Goal: Task Accomplishment & Management: Manage account settings

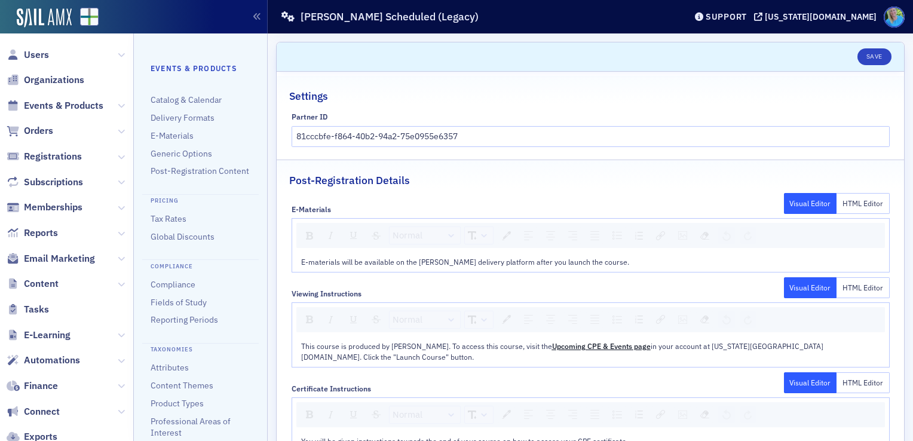
scroll to position [309, 0]
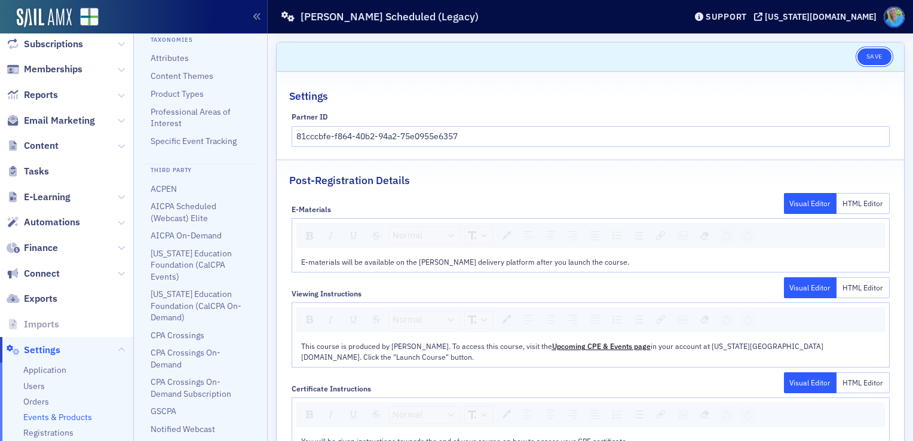
click at [863, 60] on button "Save" at bounding box center [874, 56] width 34 height 17
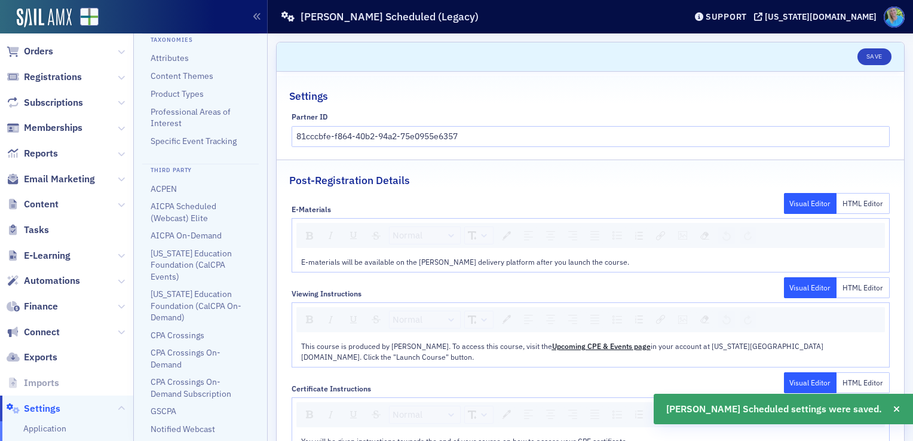
scroll to position [0, 0]
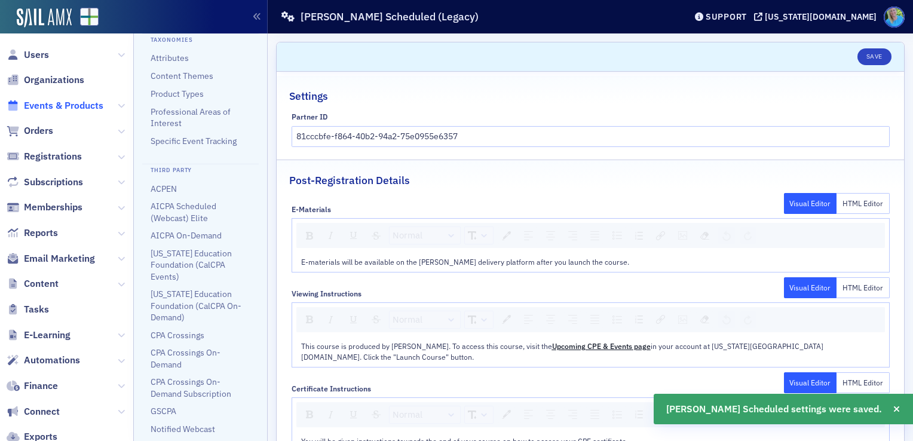
click at [60, 109] on span "Events & Products" at bounding box center [63, 105] width 79 height 13
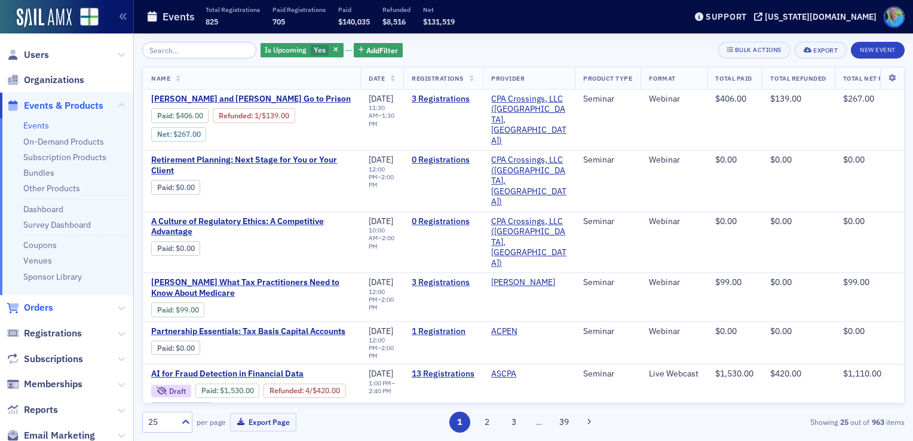
click at [45, 301] on span "Orders" at bounding box center [38, 307] width 29 height 13
click at [47, 378] on span "Memberships" at bounding box center [53, 384] width 59 height 13
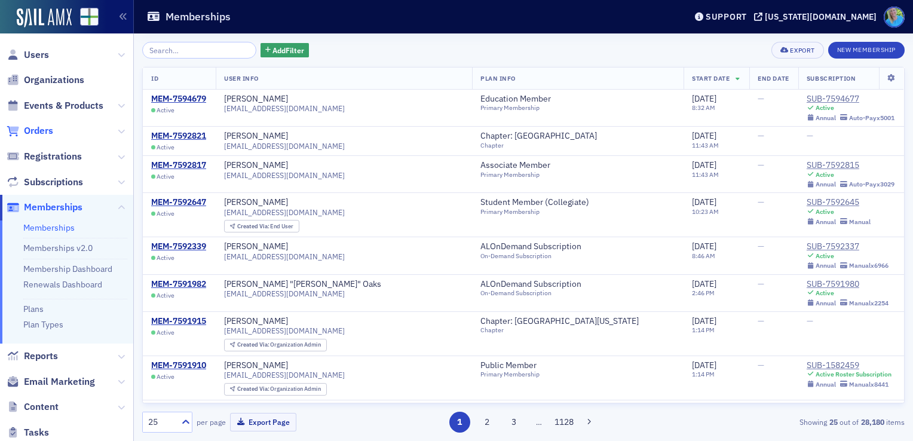
click at [47, 133] on span "Orders" at bounding box center [38, 130] width 29 height 13
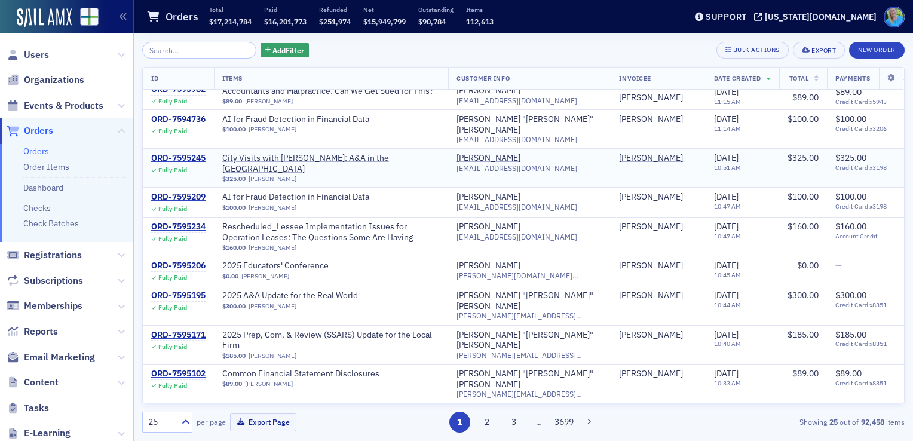
scroll to position [452, 0]
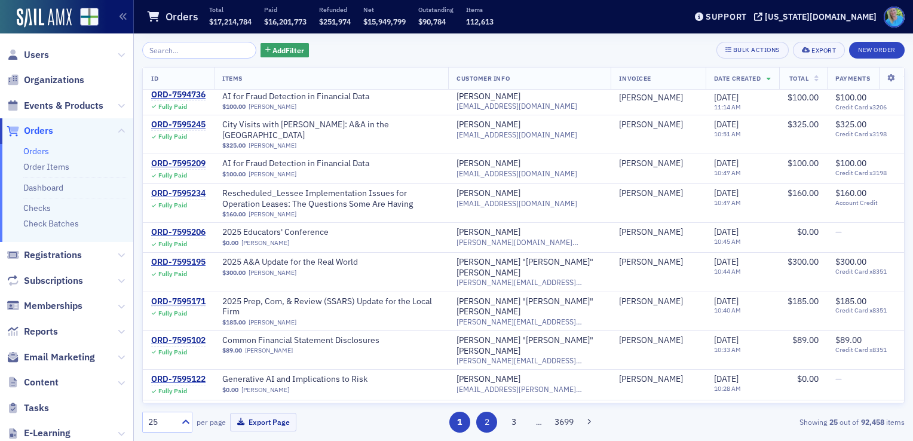
click at [490, 426] on button "2" at bounding box center [486, 422] width 21 height 21
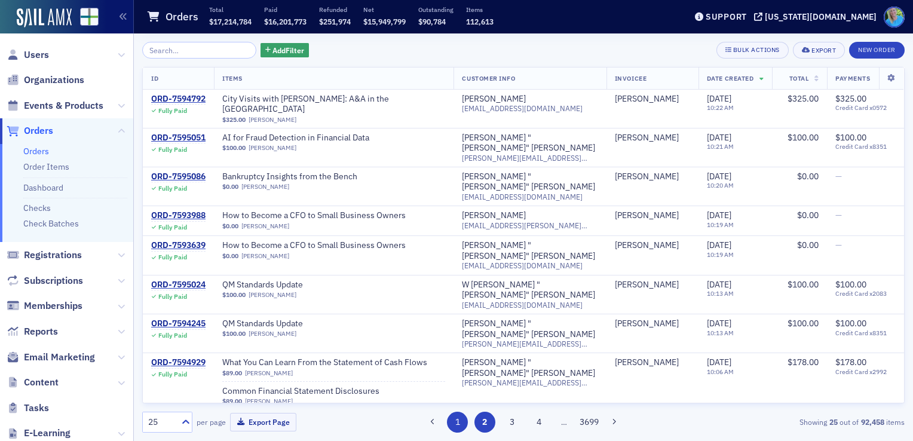
click at [461, 426] on button "1" at bounding box center [457, 422] width 21 height 21
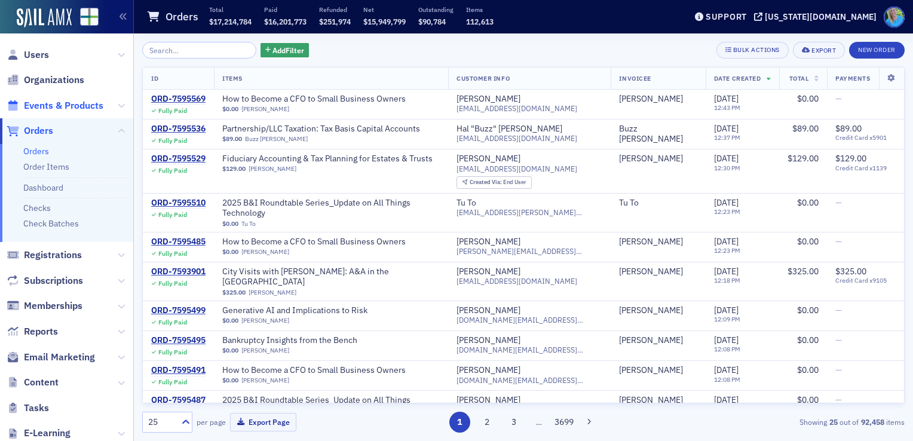
click at [50, 108] on span "Events & Products" at bounding box center [63, 105] width 79 height 13
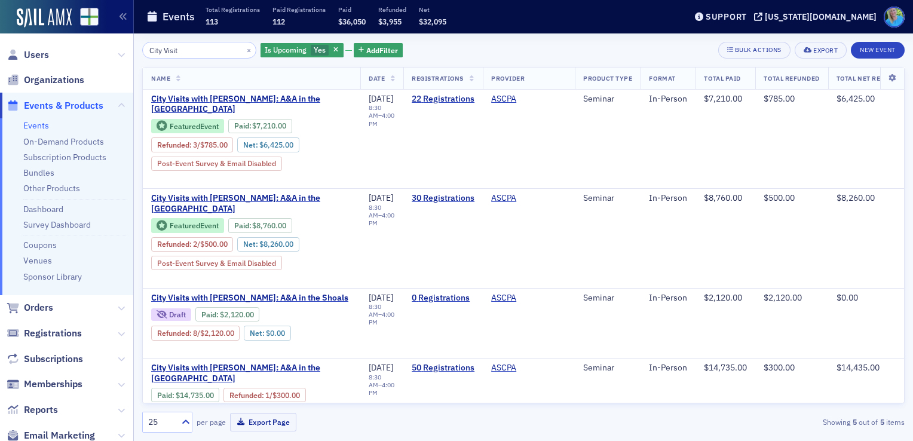
type input "City Visit"
click at [244, 47] on button "×" at bounding box center [249, 49] width 11 height 11
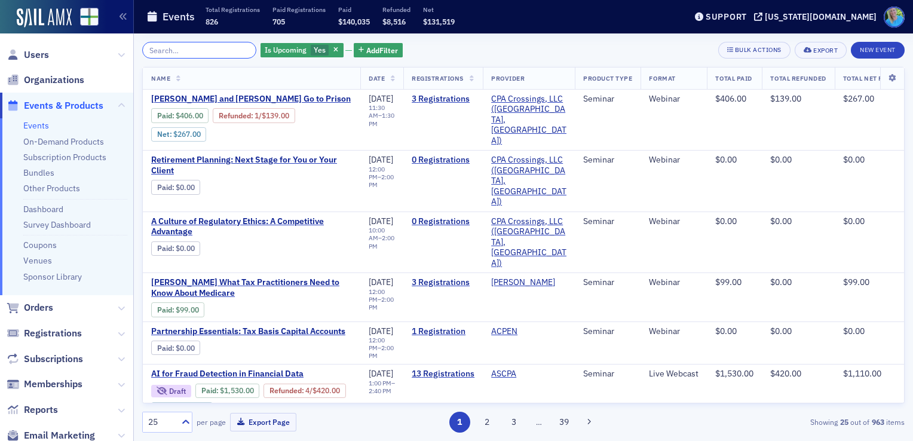
click at [171, 52] on input "search" at bounding box center [199, 50] width 114 height 17
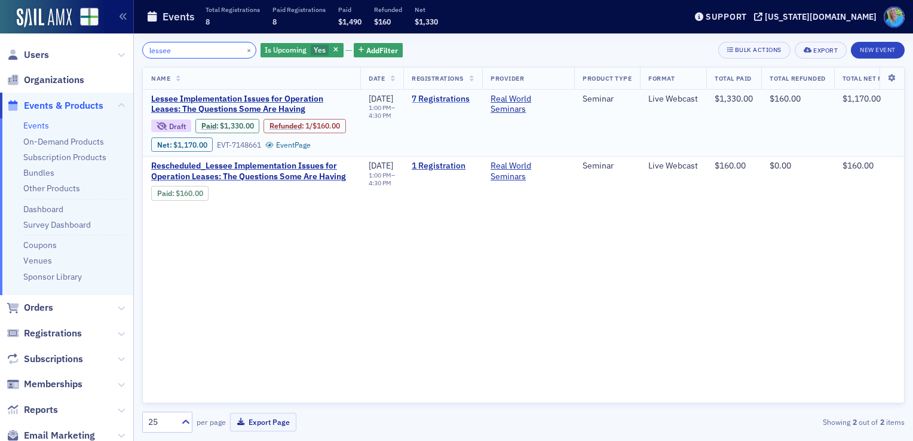
type input "lessee"
click at [456, 96] on link "7 Registrations" at bounding box center [443, 99] width 62 height 11
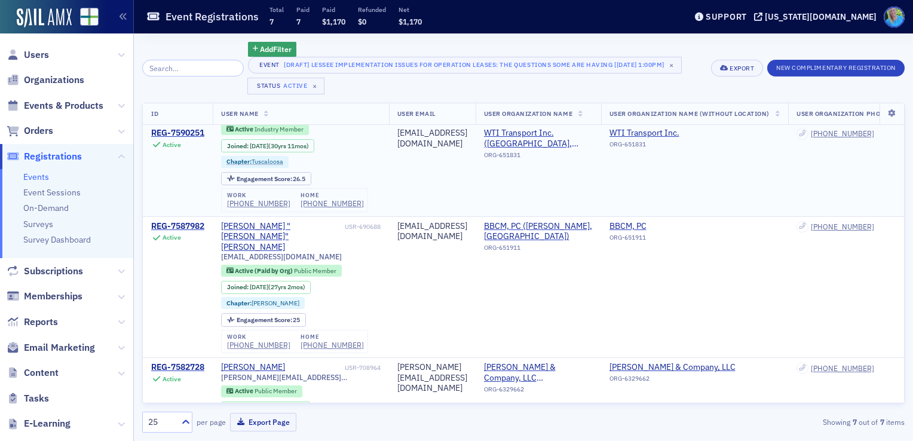
scroll to position [179, 0]
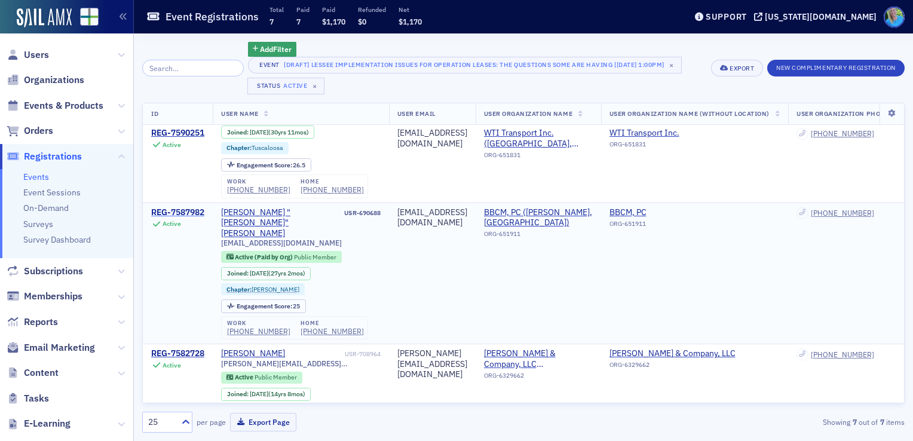
click at [170, 207] on div "REG-7587982" at bounding box center [177, 212] width 53 height 11
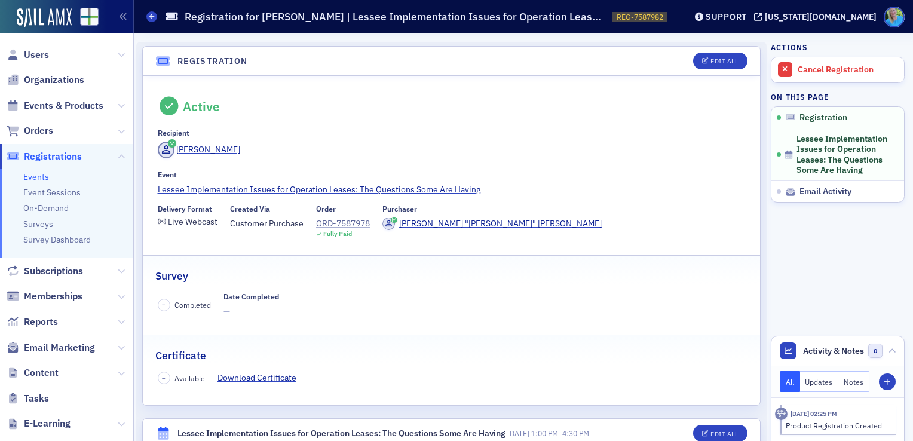
click at [352, 220] on div "ORD-7587978" at bounding box center [343, 223] width 54 height 13
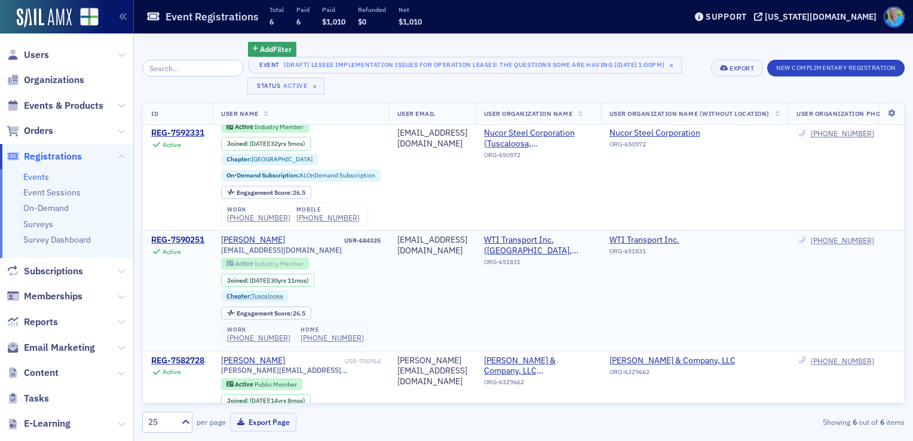
scroll to position [60, 0]
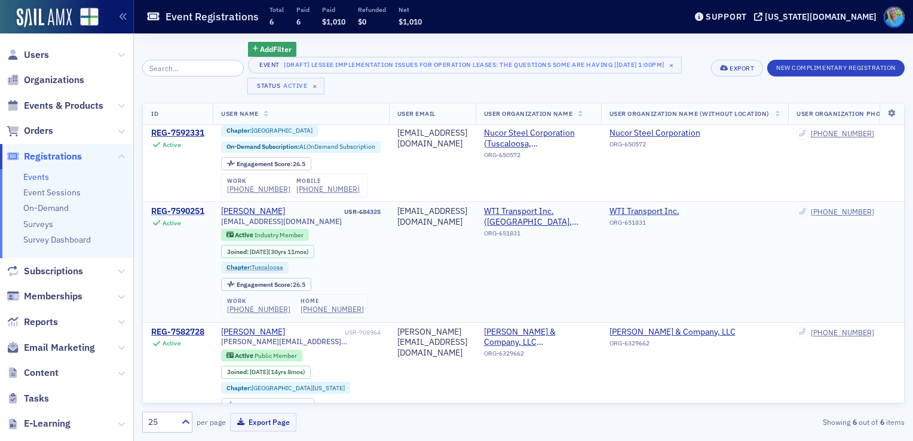
click at [196, 211] on div "REG-7590251" at bounding box center [177, 211] width 53 height 11
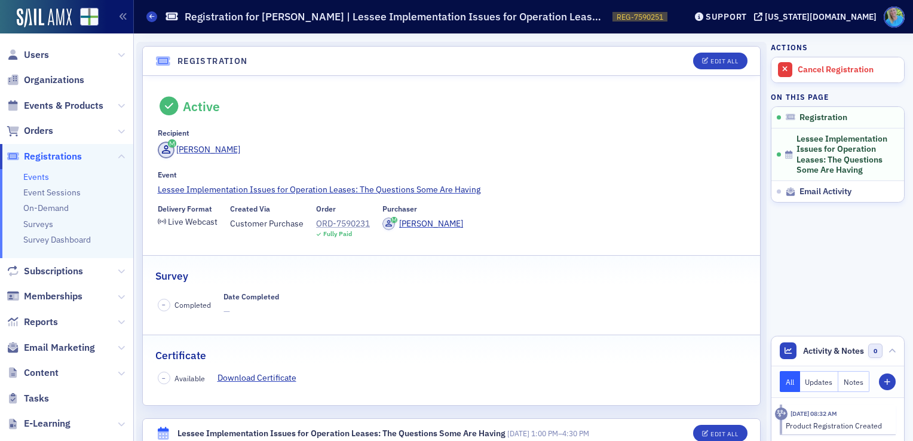
click at [345, 225] on div "ORD-7590231" at bounding box center [343, 223] width 54 height 13
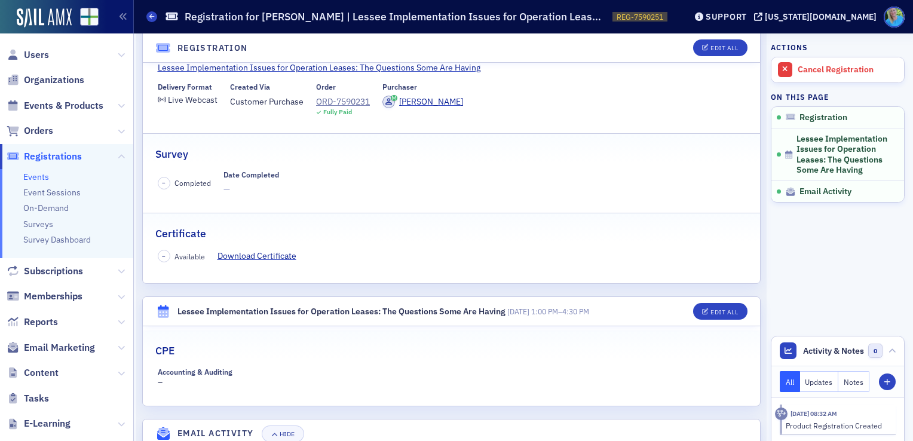
scroll to position [47, 0]
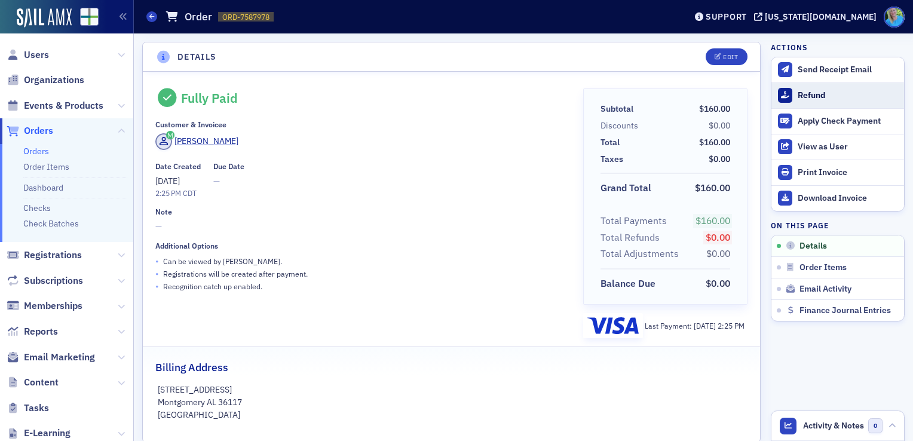
click at [807, 100] on button "Refund" at bounding box center [837, 95] width 133 height 26
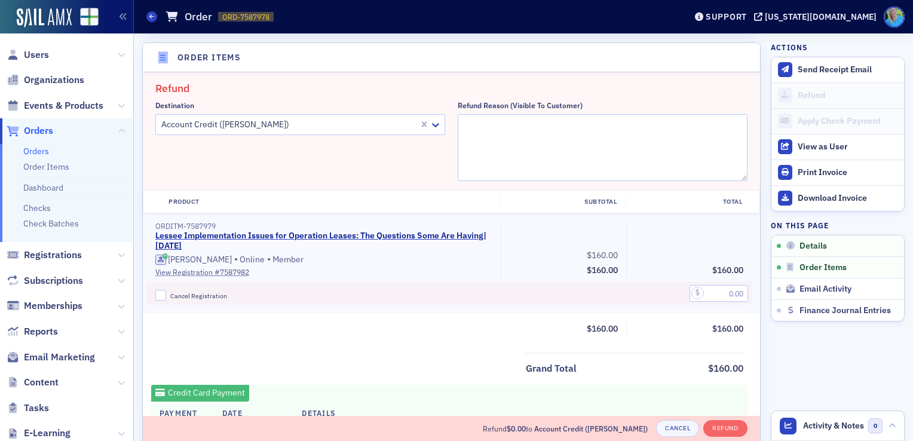
scroll to position [415, 0]
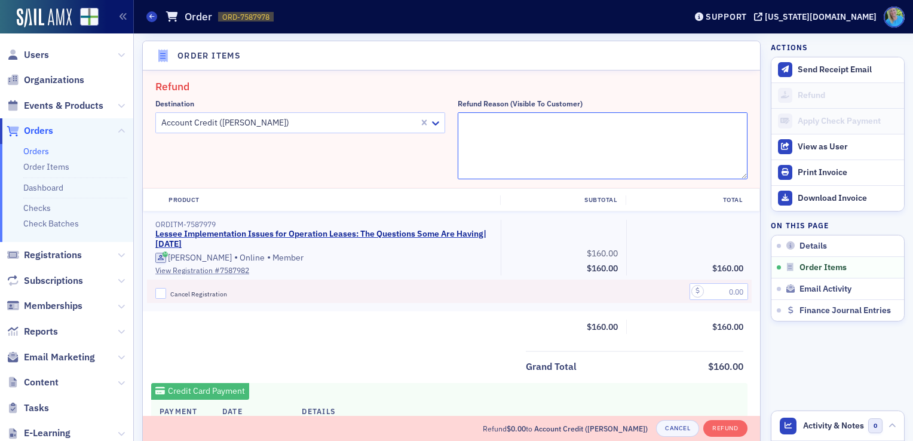
click at [533, 133] on textarea "Refund Reason (Visible to Customer)" at bounding box center [603, 145] width 290 height 67
type textarea "Course rescheduled for 9/29. Asked for account credit."
click at [161, 294] on input "Cancel Registration" at bounding box center [160, 293] width 11 height 11
checkbox input "true"
drag, startPoint x: 705, startPoint y: 294, endPoint x: 731, endPoint y: 283, distance: 28.4
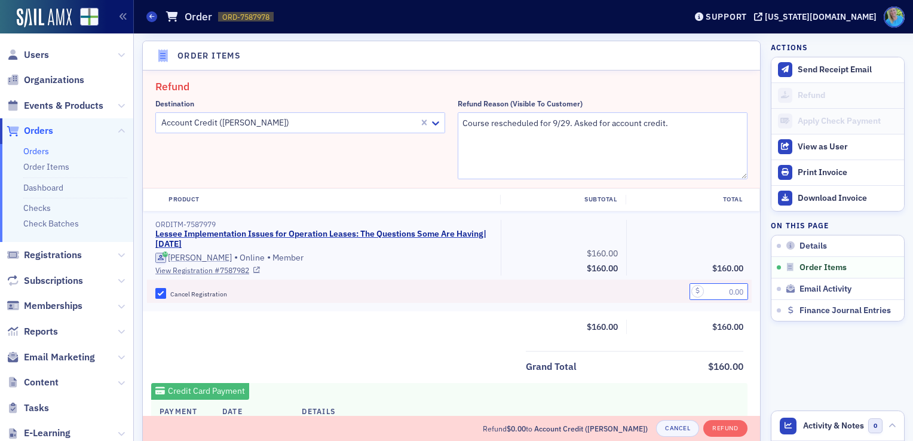
click at [705, 294] on input "text" at bounding box center [718, 291] width 59 height 17
type input "160.00"
click at [706, 422] on button "Refund" at bounding box center [725, 428] width 44 height 17
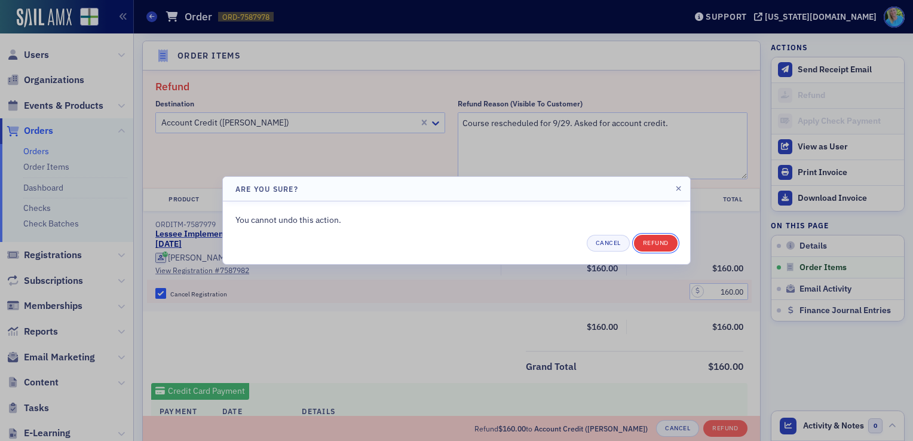
click at [659, 241] on button "Refund" at bounding box center [656, 243] width 44 height 17
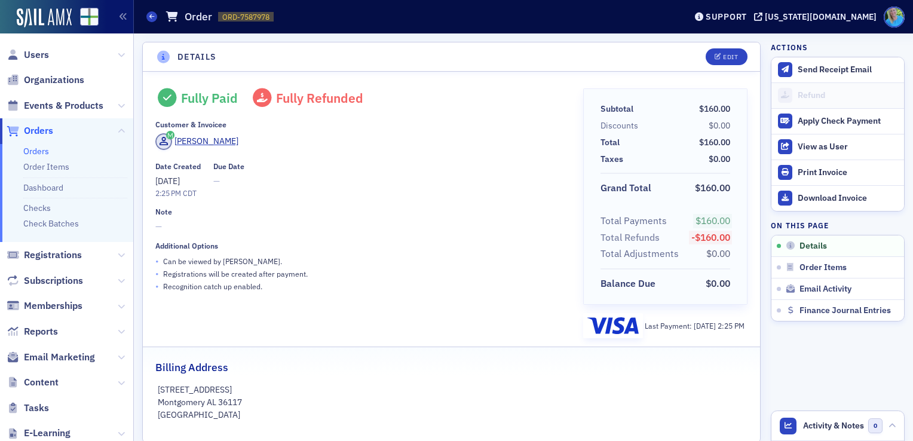
click at [811, 198] on div "Download Invoice" at bounding box center [847, 198] width 100 height 11
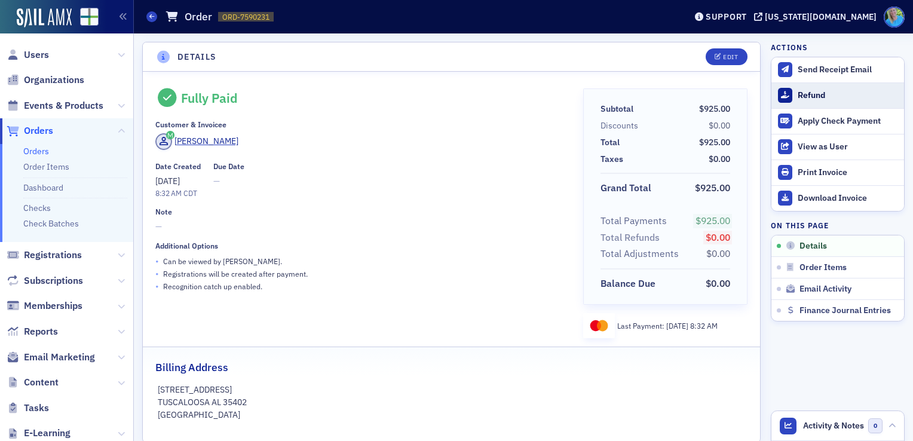
click at [824, 96] on div "Refund" at bounding box center [847, 95] width 100 height 11
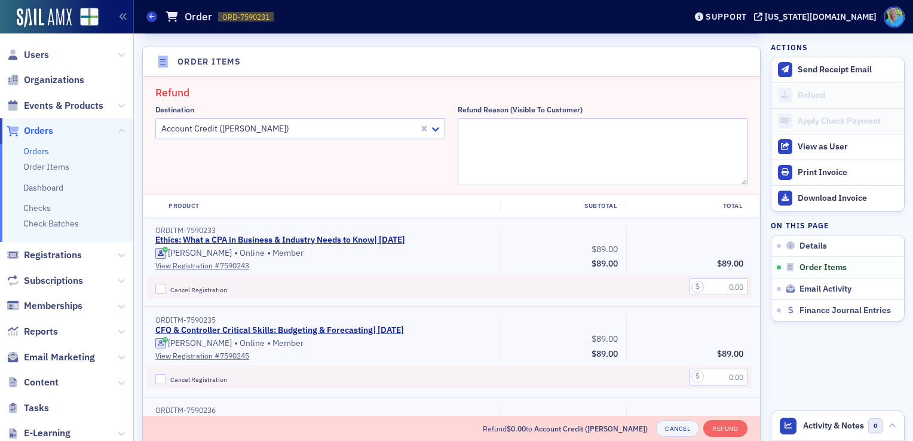
scroll to position [415, 0]
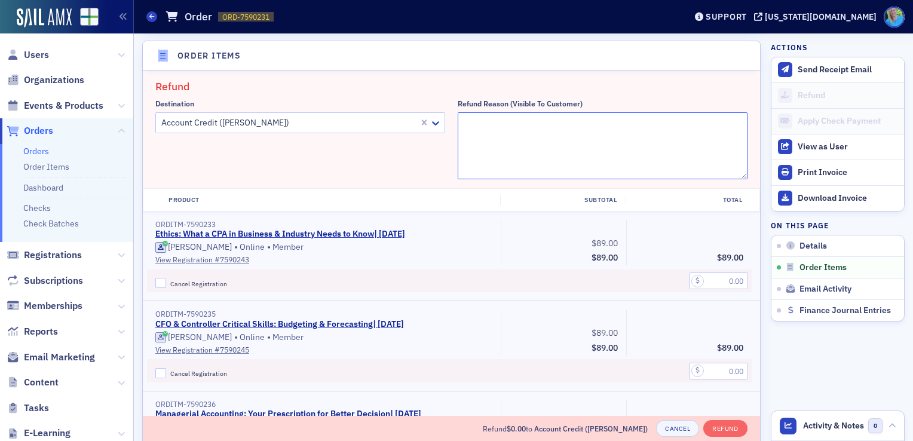
click at [504, 131] on textarea "Refund Reason (Visible to Customer)" at bounding box center [603, 145] width 290 height 67
click at [569, 121] on textarea "Course rescheduled for 9/29. He can no longer attend, so asked for a refund." at bounding box center [603, 145] width 290 height 67
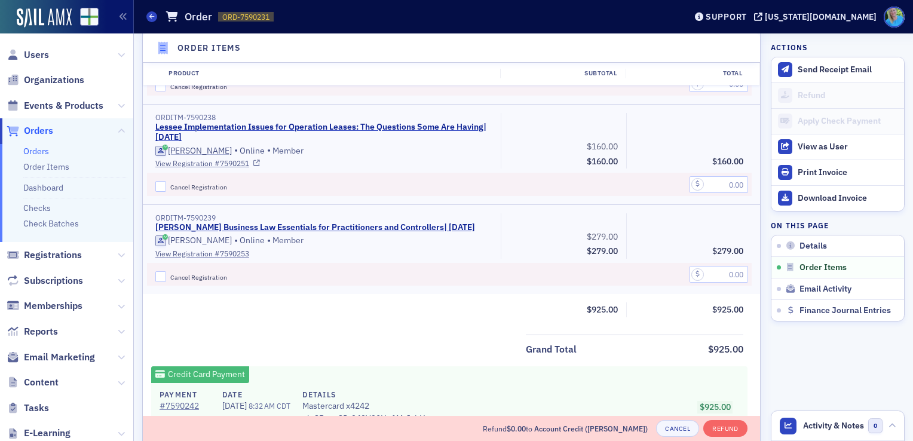
scroll to position [892, 0]
type textarea "Course rescheduled for 9/29. He can no longer attend, so asked for a refund."
click at [162, 183] on input "Cancel Registration" at bounding box center [160, 185] width 11 height 11
checkbox input "true"
click at [699, 181] on input "text" at bounding box center [718, 184] width 59 height 17
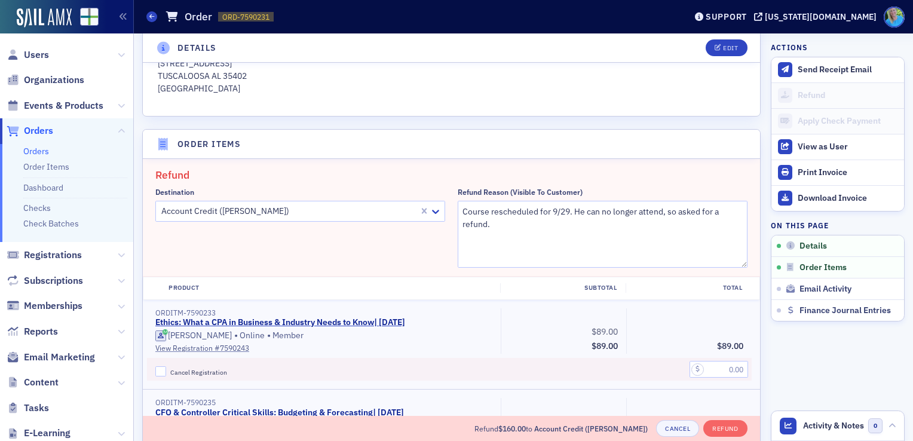
scroll to position [295, 0]
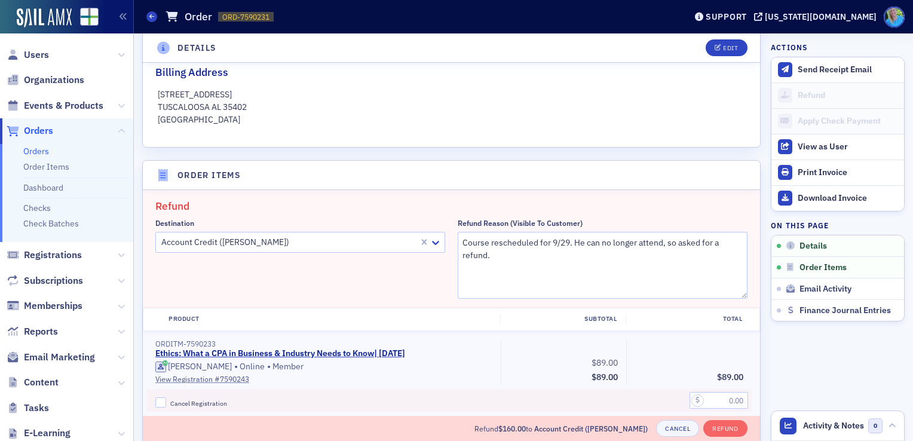
type input "160.00"
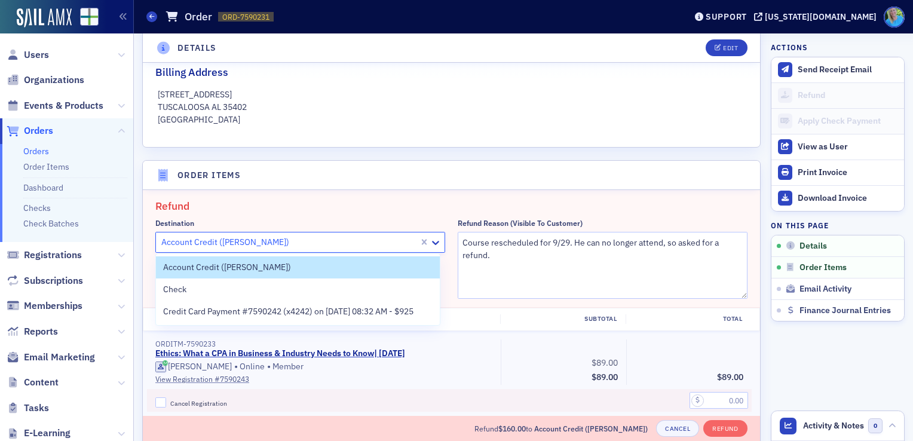
click at [307, 244] on div at bounding box center [288, 242] width 257 height 15
click at [311, 309] on span "Credit Card Payment #7590242 (x4242) on 8/13/2025 08:32 AM - $925" at bounding box center [288, 311] width 250 height 13
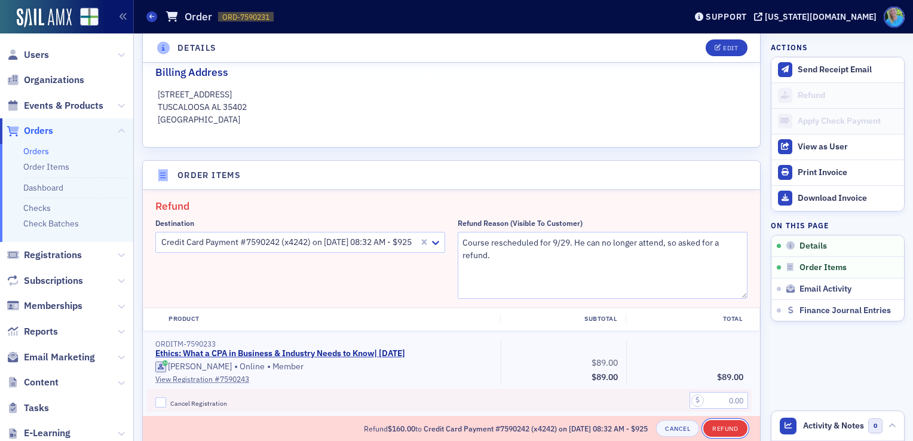
click at [714, 427] on button "Refund" at bounding box center [725, 428] width 44 height 17
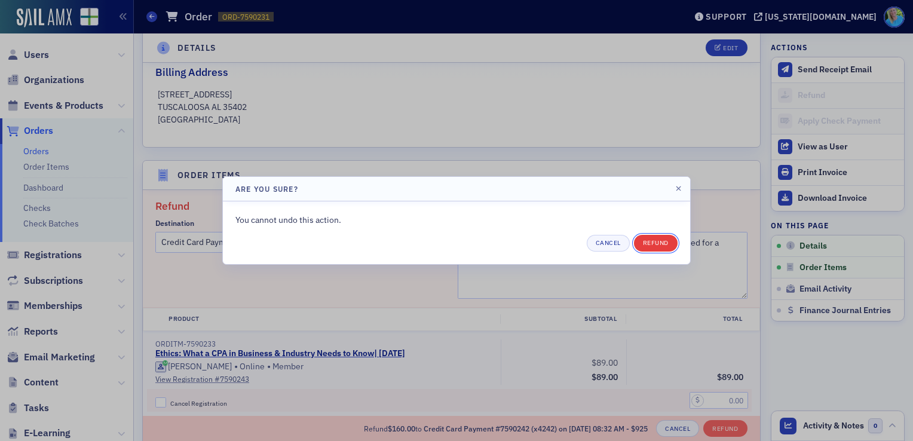
click at [647, 244] on button "Refund" at bounding box center [656, 243] width 44 height 17
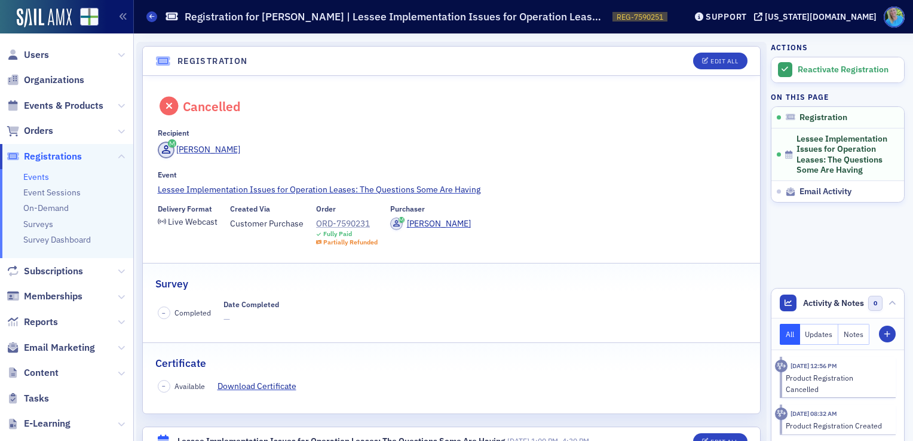
click at [354, 223] on div "ORD-7590231" at bounding box center [347, 223] width 62 height 13
click at [79, 105] on span "Events & Products" at bounding box center [63, 105] width 79 height 13
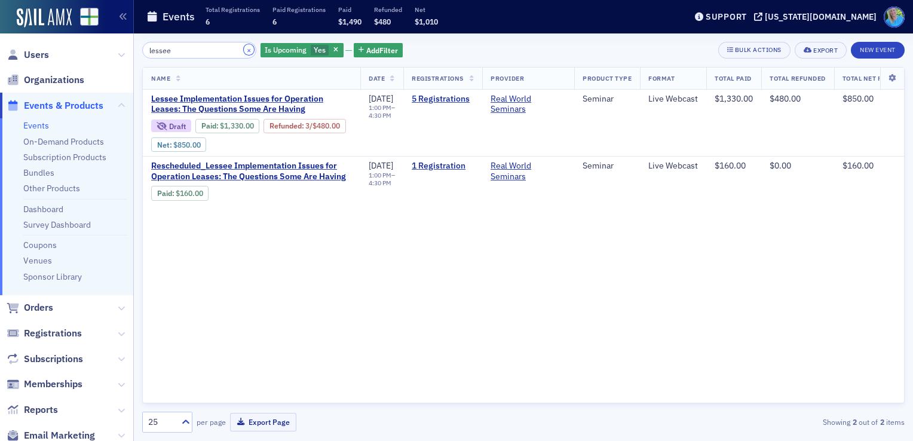
click at [244, 51] on button "×" at bounding box center [249, 49] width 11 height 11
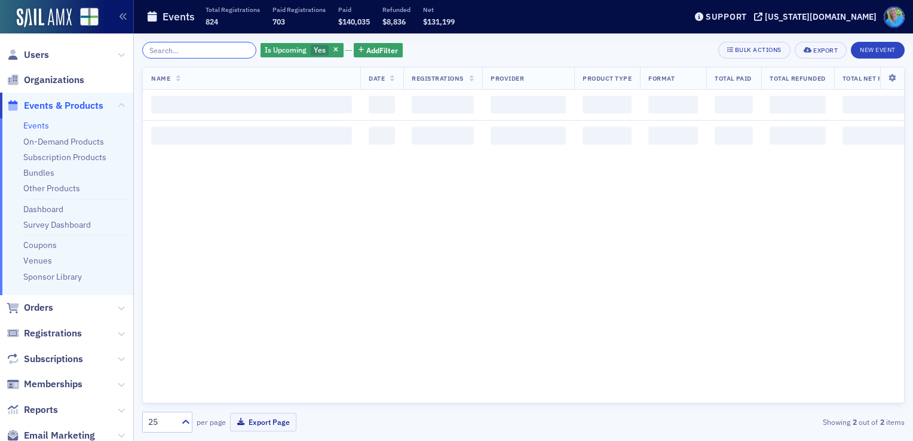
click at [222, 51] on input "search" at bounding box center [199, 50] width 114 height 17
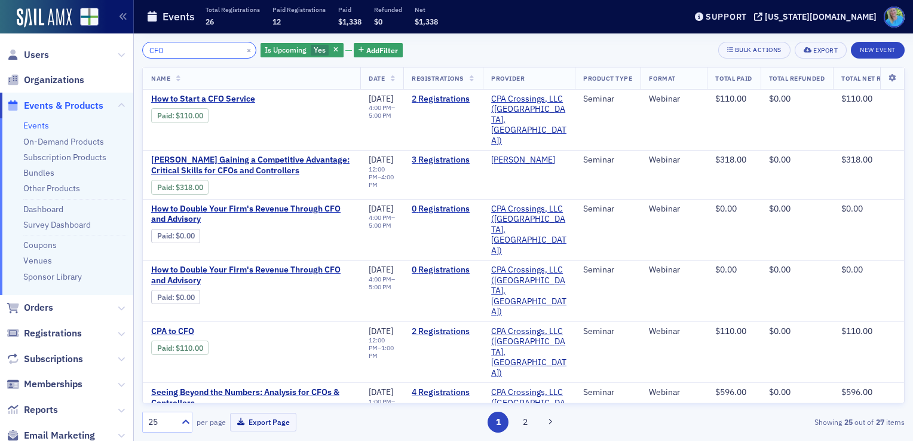
type input "CFO"
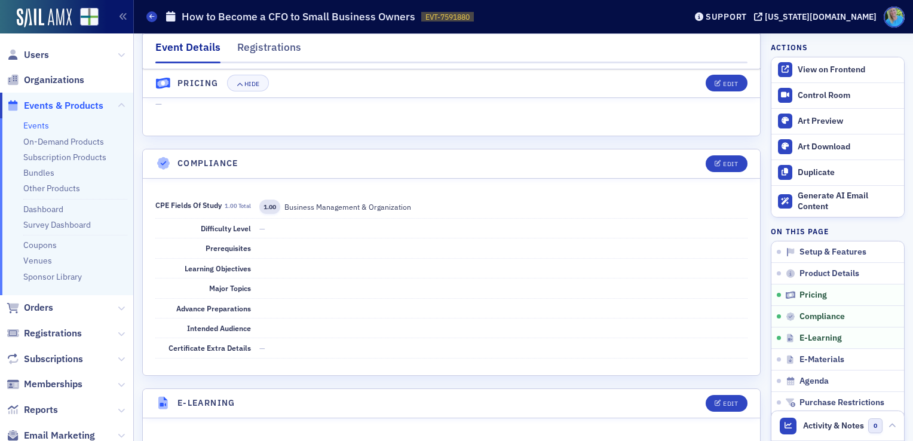
scroll to position [1195, 0]
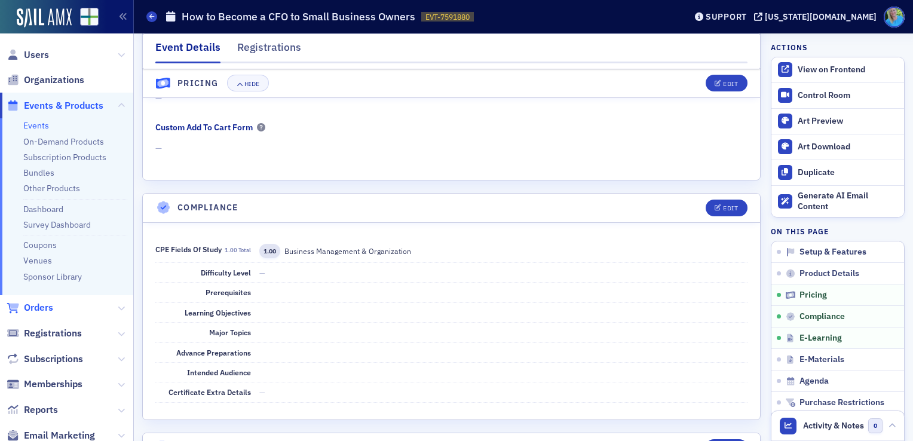
click at [49, 309] on span "Orders" at bounding box center [38, 307] width 29 height 13
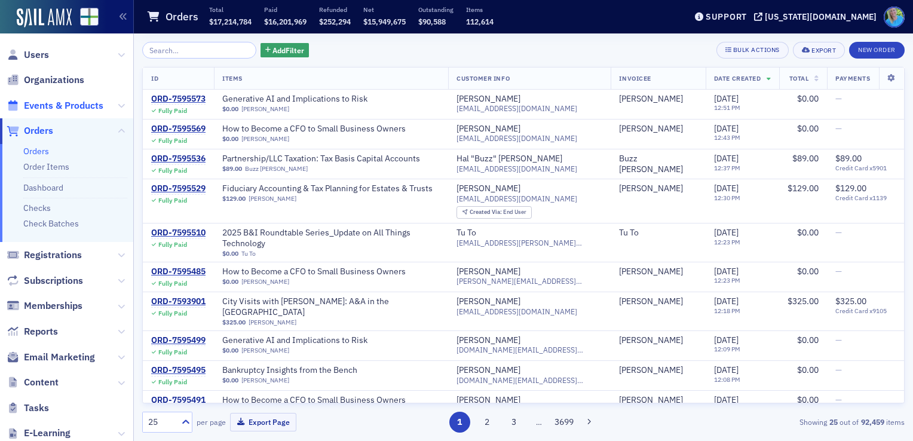
click at [52, 106] on span "Events & Products" at bounding box center [63, 105] width 79 height 13
click at [174, 49] on input "search" at bounding box center [199, 50] width 114 height 17
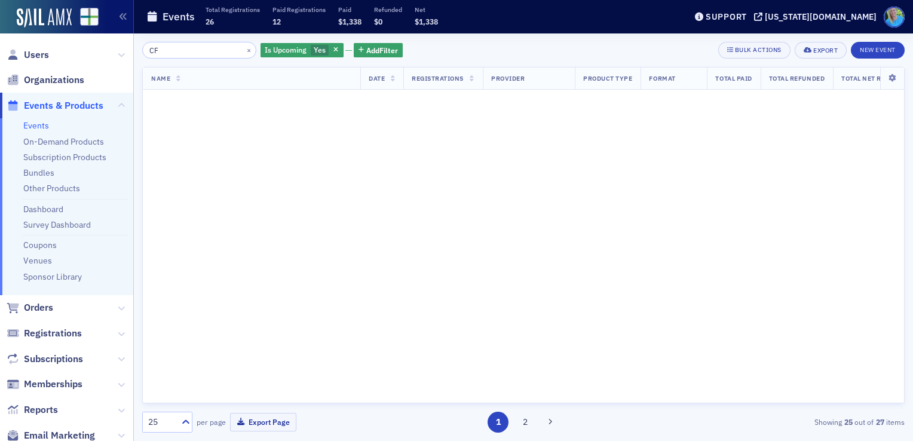
type input "C"
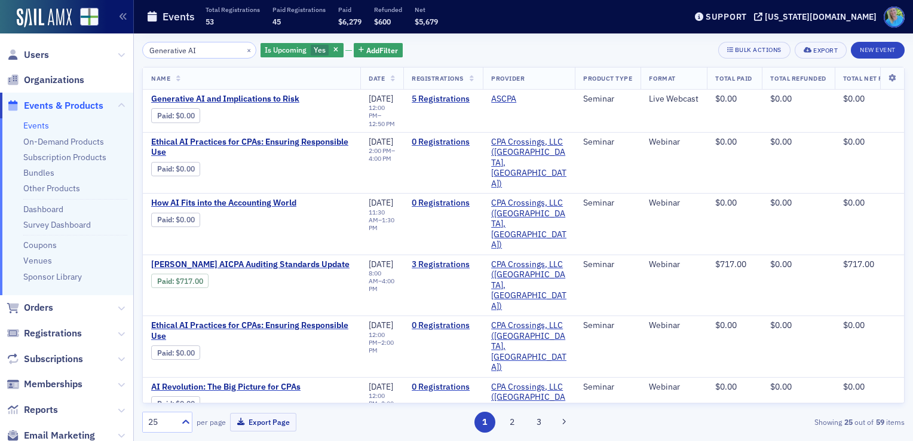
type input "Generative AI"
click at [243, 51] on div "Generative AI × Is Upcoming Yes Add Filter" at bounding box center [272, 50] width 260 height 17
click at [244, 49] on button "×" at bounding box center [249, 49] width 11 height 11
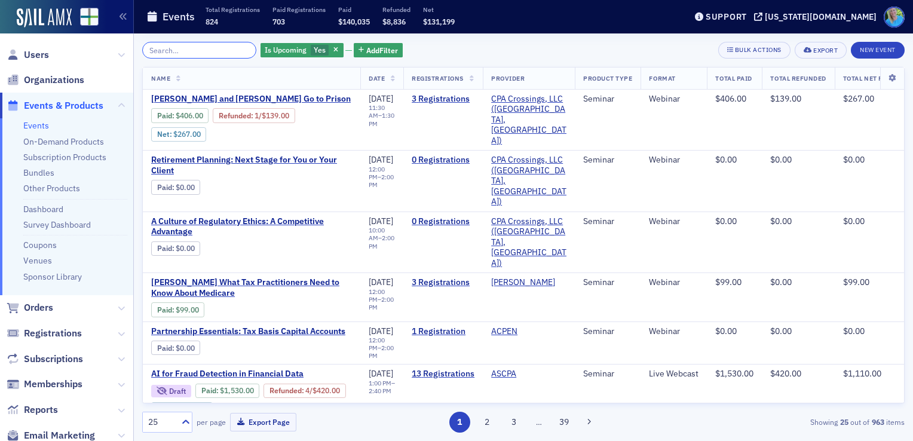
click at [172, 49] on input "search" at bounding box center [199, 50] width 114 height 17
paste input "Treasury Management for CPAs: Enhancing Liquidity and Risk Control"
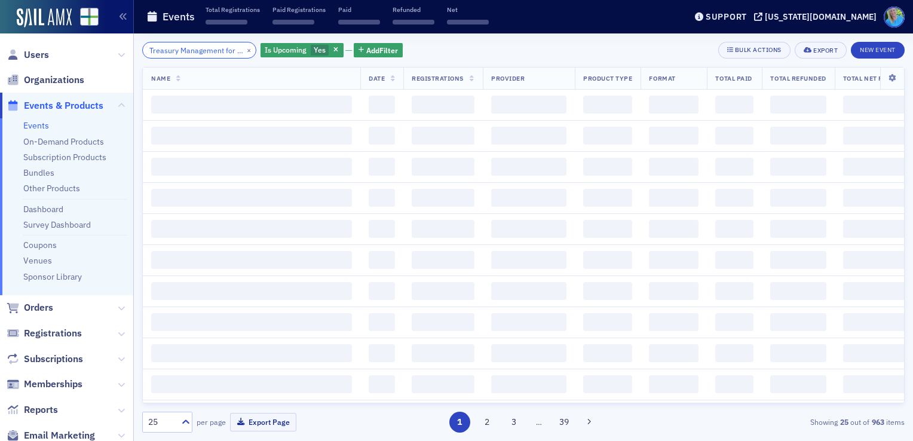
scroll to position [0, 144]
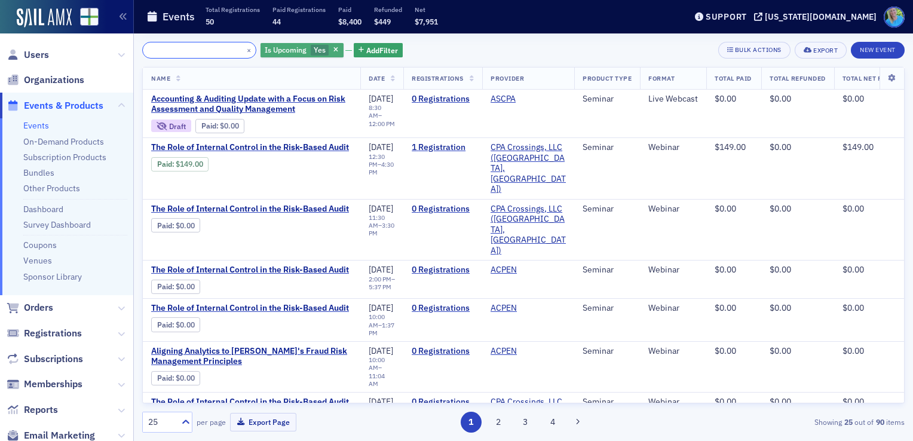
type input "Treasury Management for CPAs: Enhancing Liquidity and Risk Control"
click at [327, 47] on div "Is Upcoming Yes" at bounding box center [301, 50] width 83 height 15
click at [331, 47] on span "button" at bounding box center [336, 50] width 11 height 11
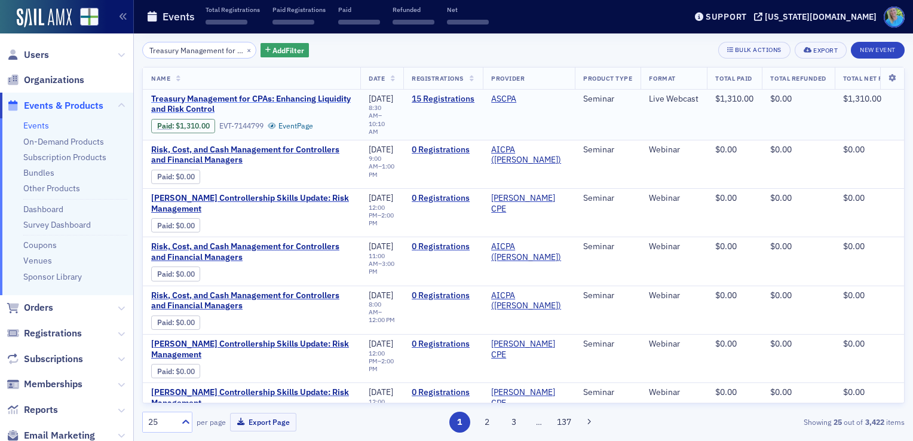
click at [251, 97] on span "Treasury Management for CPAs: Enhancing Liquidity and Risk Control" at bounding box center [251, 104] width 201 height 21
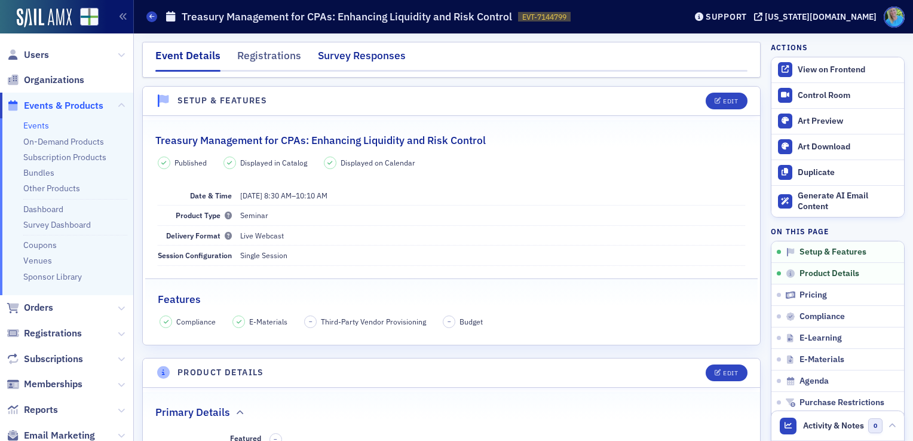
click at [353, 66] on div "Survey Responses" at bounding box center [362, 59] width 88 height 22
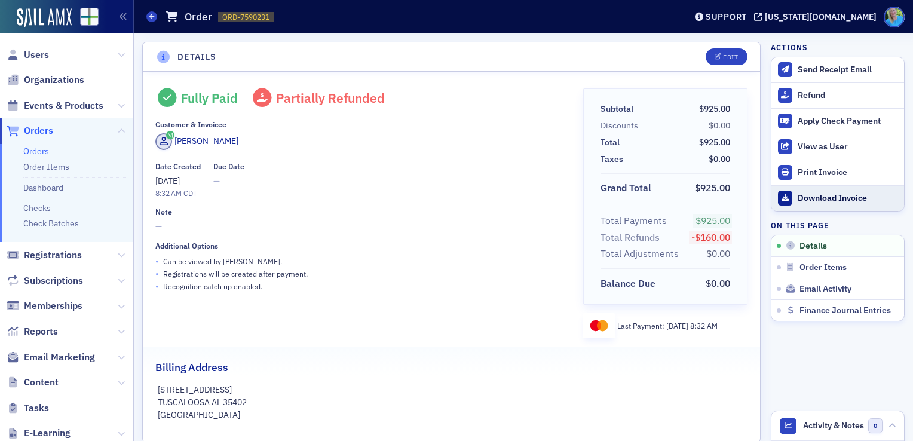
click at [800, 198] on div "Download Invoice" at bounding box center [847, 198] width 100 height 11
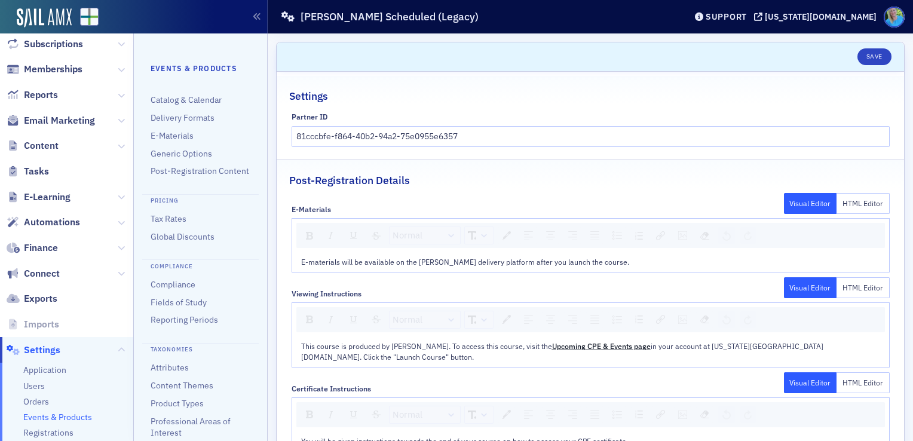
scroll to position [309, 0]
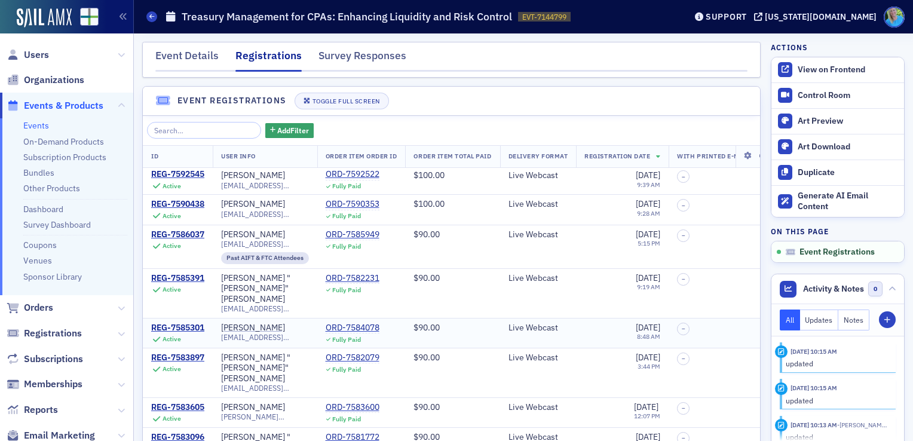
scroll to position [210, 0]
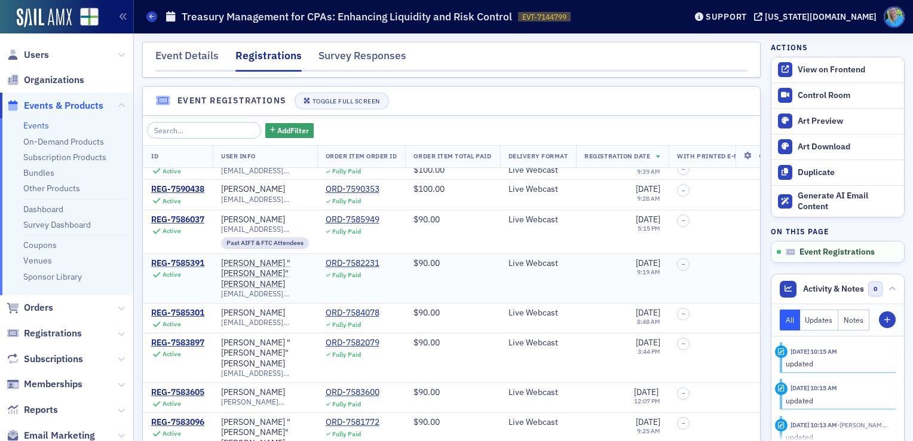
click at [201, 258] on div "REG-7585391" at bounding box center [177, 263] width 53 height 11
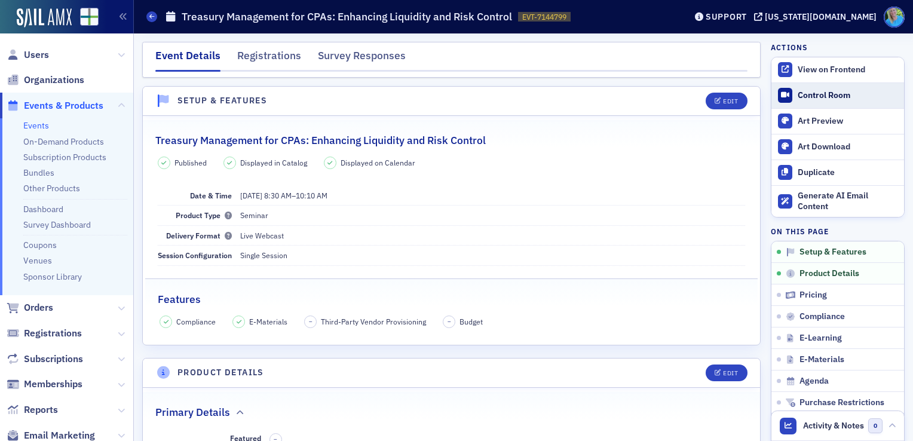
click at [810, 98] on div "Control Room" at bounding box center [847, 95] width 100 height 11
click at [283, 63] on div "Registrations" at bounding box center [269, 59] width 64 height 22
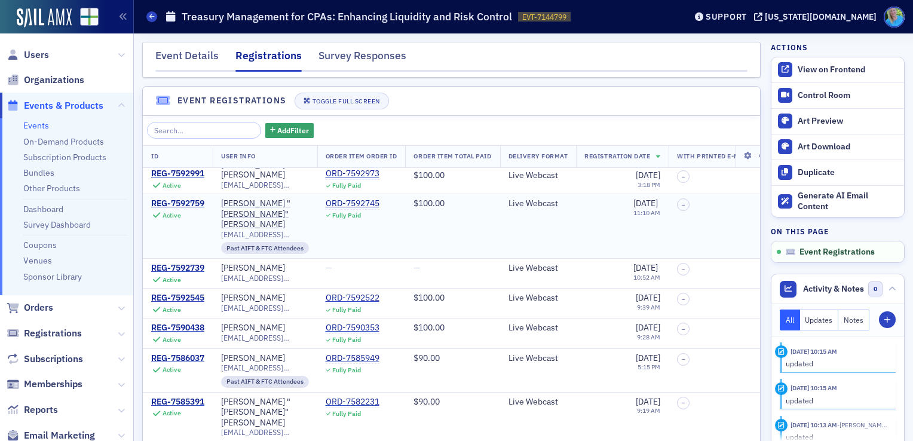
scroll to position [119, 0]
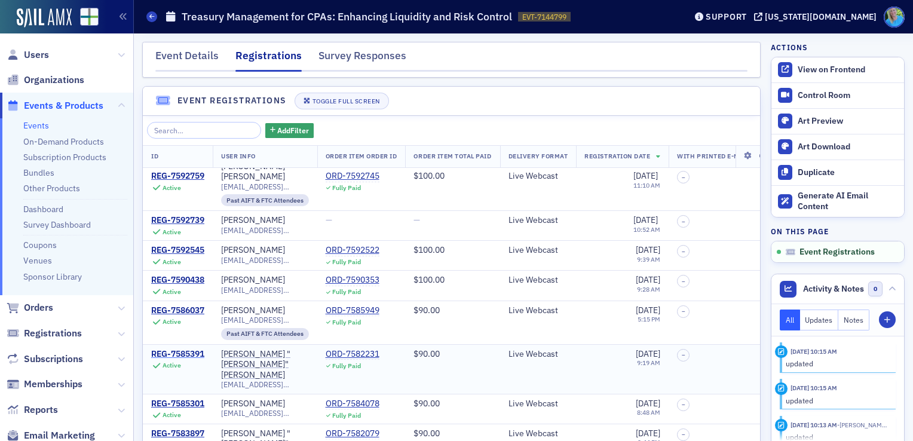
click at [195, 349] on div "REG-7585391" at bounding box center [177, 354] width 53 height 11
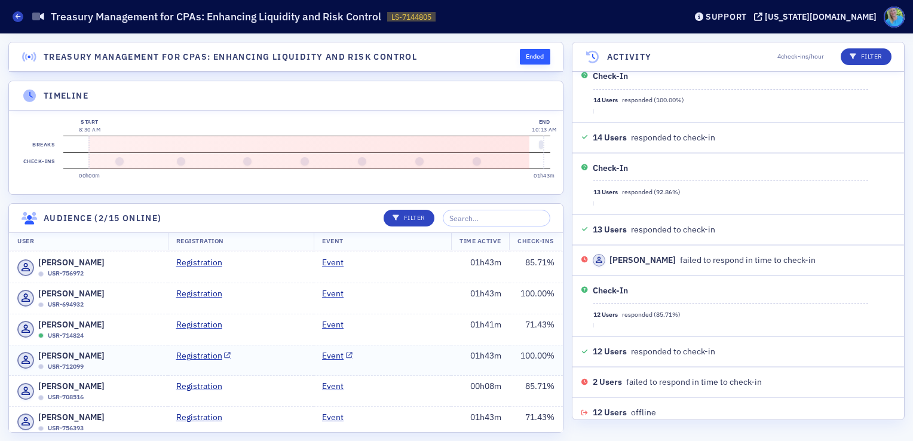
scroll to position [119, 0]
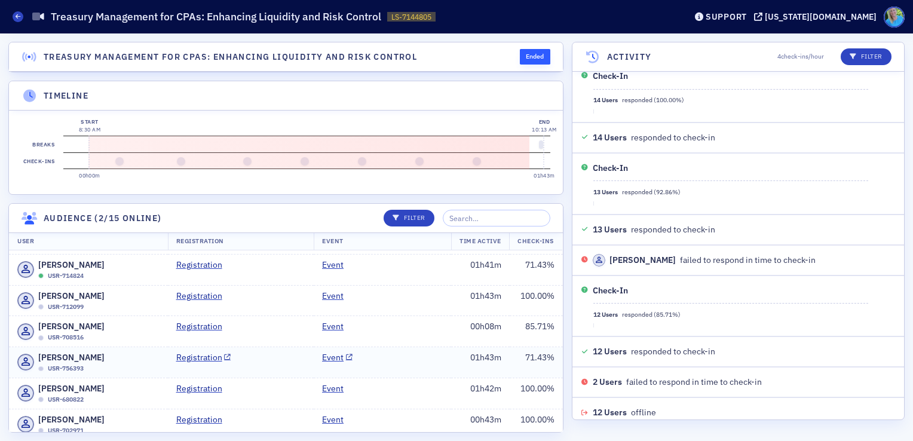
click at [392, 361] on td "Event" at bounding box center [382, 362] width 137 height 31
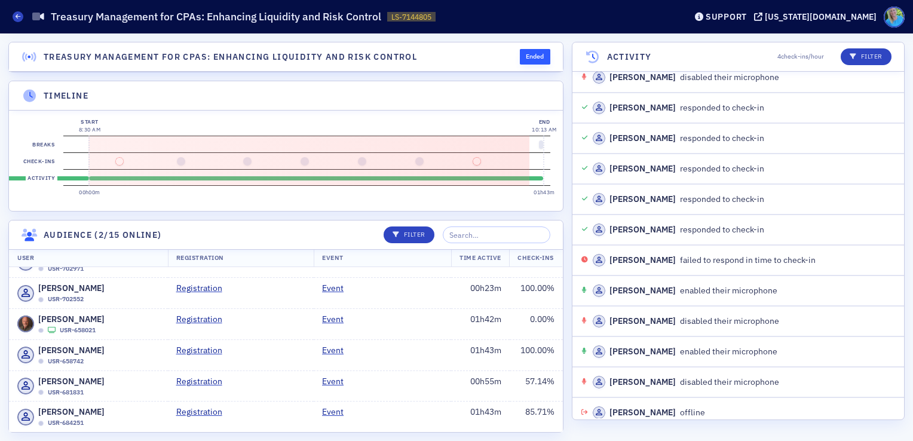
scroll to position [304, 0]
click at [283, 388] on td "Registration" at bounding box center [241, 385] width 146 height 31
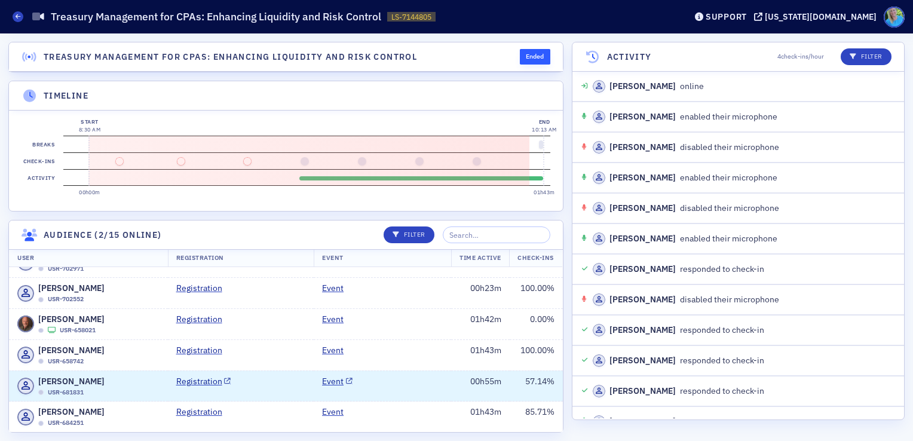
scroll to position [135, 0]
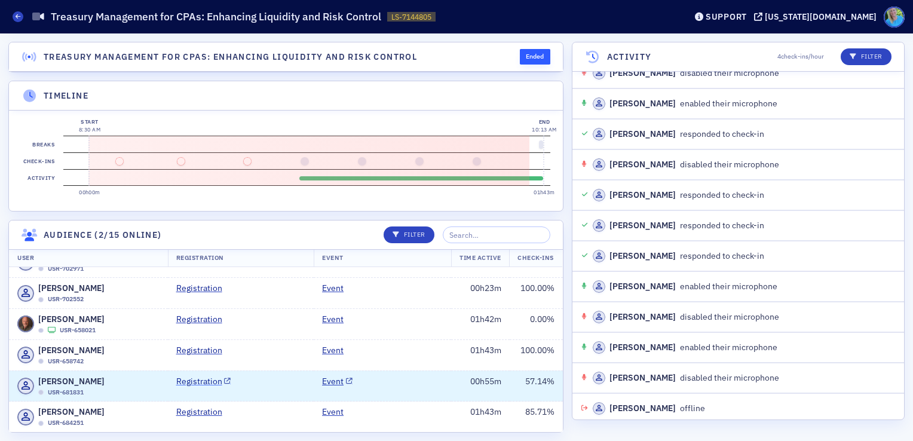
click at [196, 380] on link "Registration" at bounding box center [203, 381] width 55 height 13
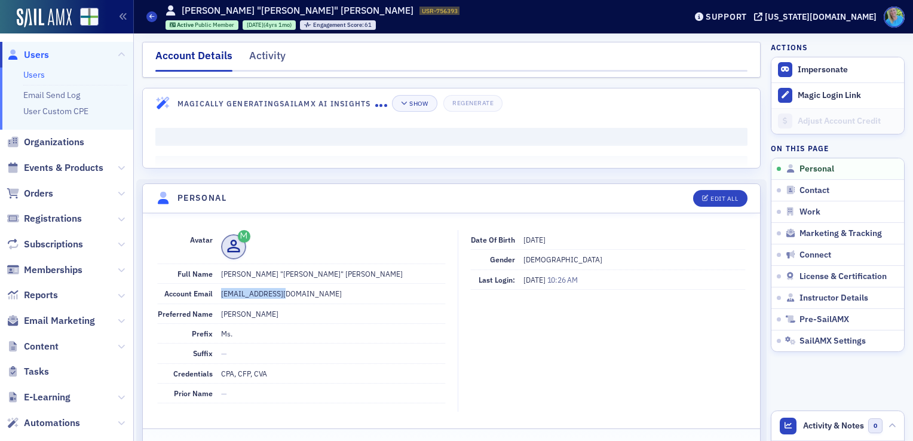
drag, startPoint x: 281, startPoint y: 292, endPoint x: 220, endPoint y: 288, distance: 61.7
click at [221, 288] on dd "[EMAIL_ADDRESS][DOMAIN_NAME]" at bounding box center [333, 293] width 224 height 19
copy dd "[EMAIL_ADDRESS][DOMAIN_NAME]"
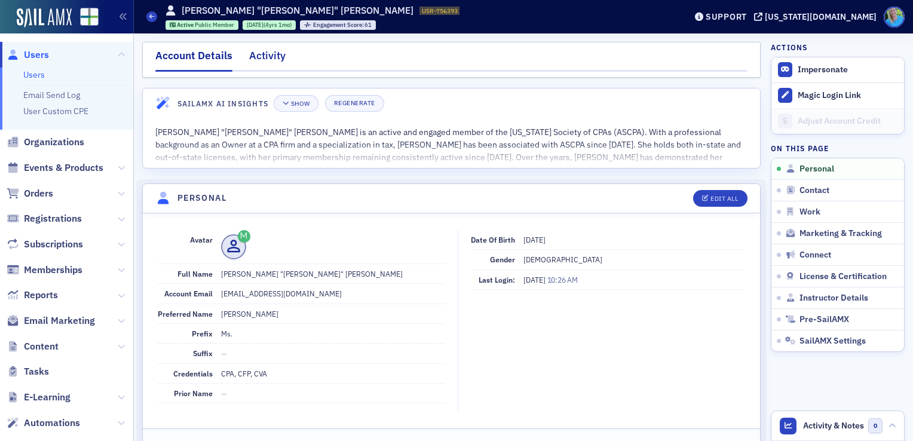
drag, startPoint x: 261, startPoint y: 51, endPoint x: 256, endPoint y: 54, distance: 6.5
click at [260, 51] on div "Activity" at bounding box center [267, 59] width 36 height 22
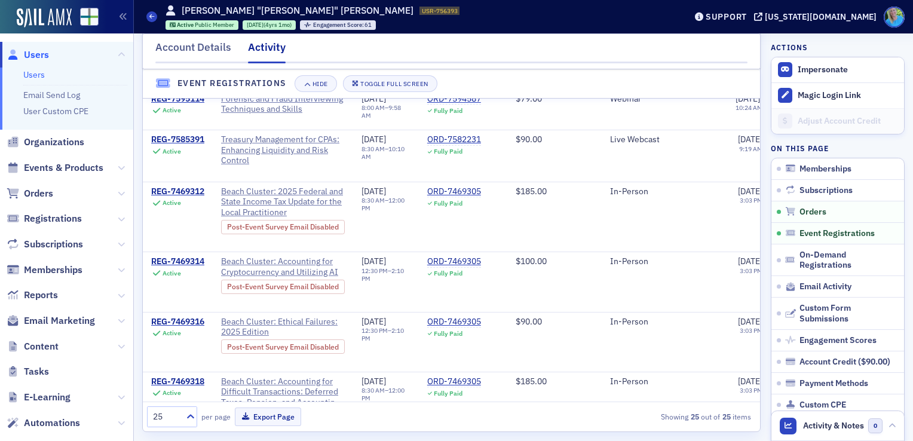
scroll to position [752, 0]
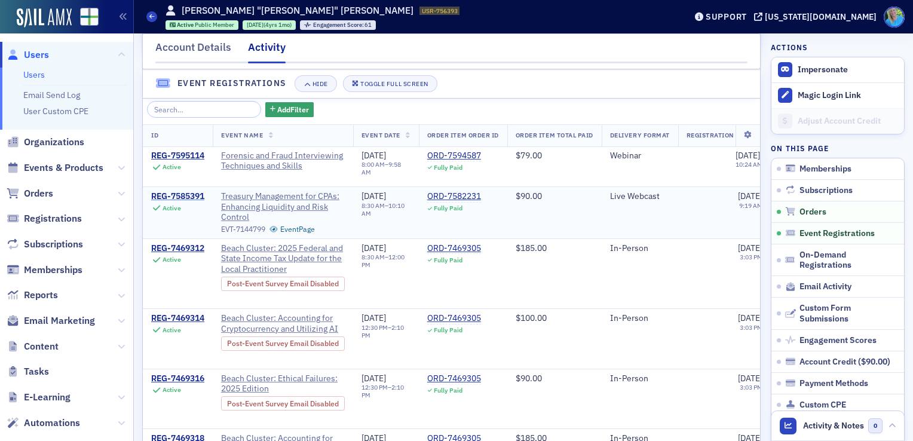
click at [194, 202] on div "REG-7585391" at bounding box center [177, 196] width 53 height 11
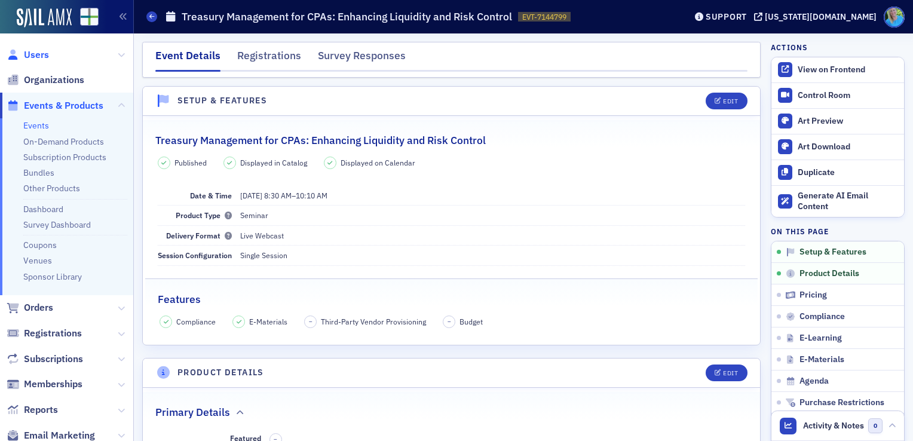
click at [35, 54] on span "Users" at bounding box center [36, 54] width 25 height 13
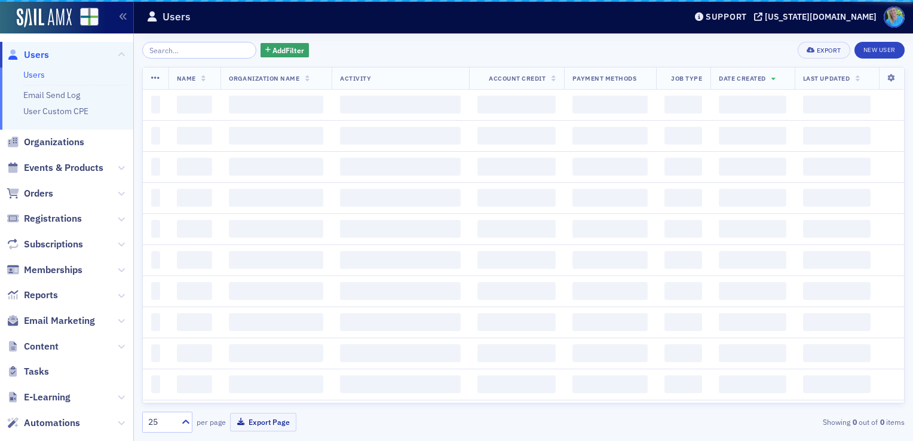
click at [180, 46] on input "search" at bounding box center [199, 50] width 114 height 17
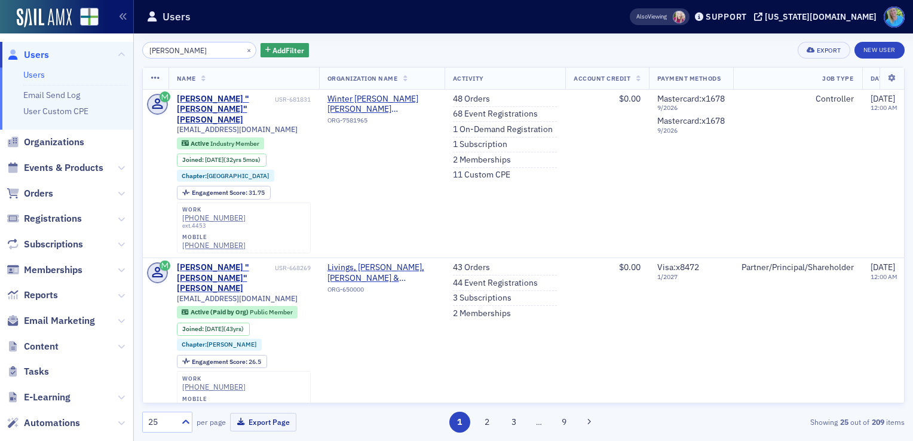
type input "christopher lambert"
click at [201, 99] on div "William "Christopher" Lambert" at bounding box center [225, 110] width 96 height 32
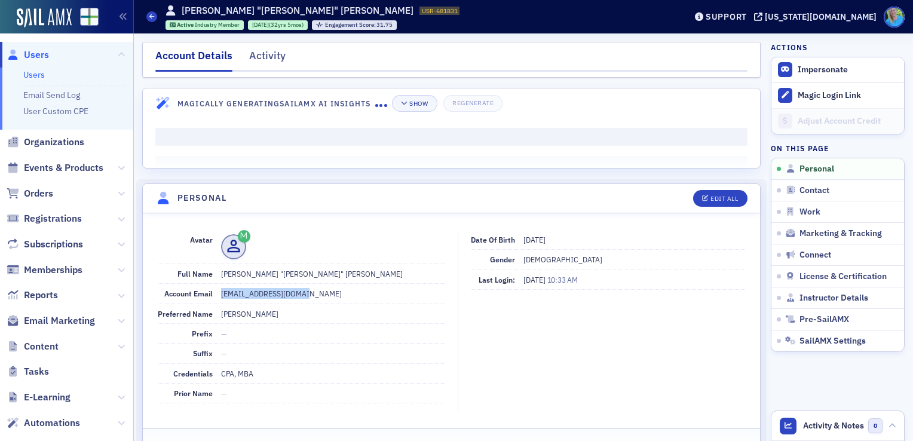
drag, startPoint x: 308, startPoint y: 292, endPoint x: 216, endPoint y: 294, distance: 92.6
click at [216, 294] on div "Account Email wclambert63@gmail.com" at bounding box center [301, 294] width 287 height 20
copy dd "wclambert63@gmail.com"
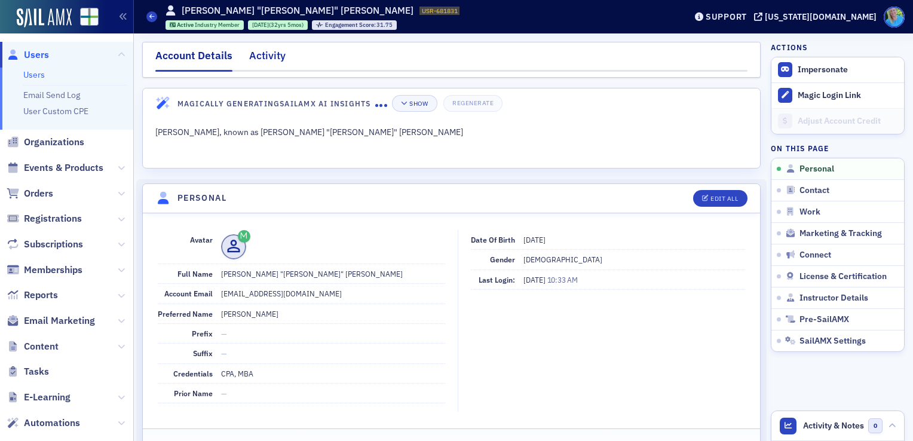
click at [258, 51] on div "Activity" at bounding box center [267, 59] width 36 height 22
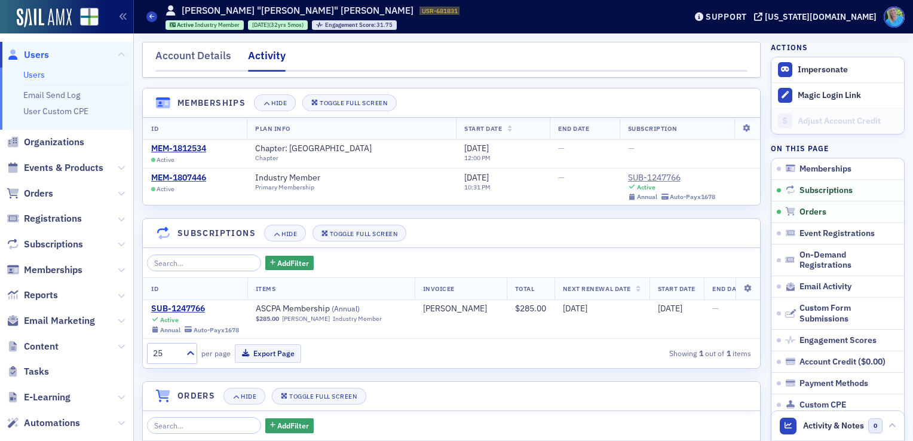
scroll to position [239, 0]
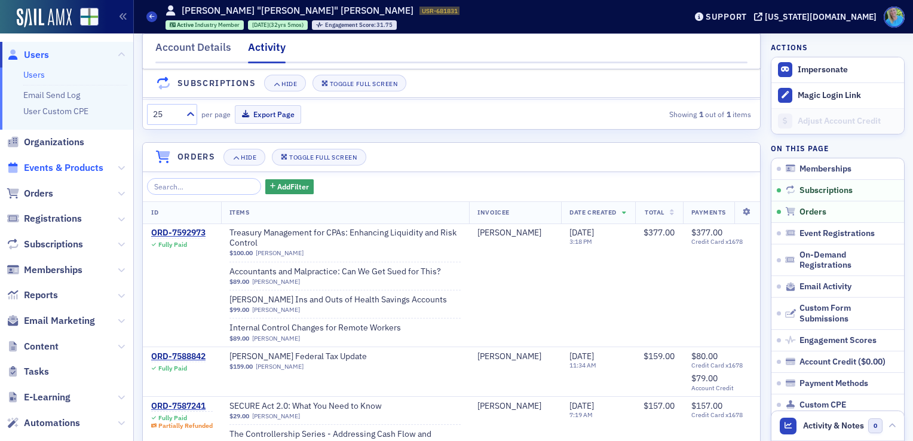
click at [71, 166] on span "Events & Products" at bounding box center [63, 167] width 79 height 13
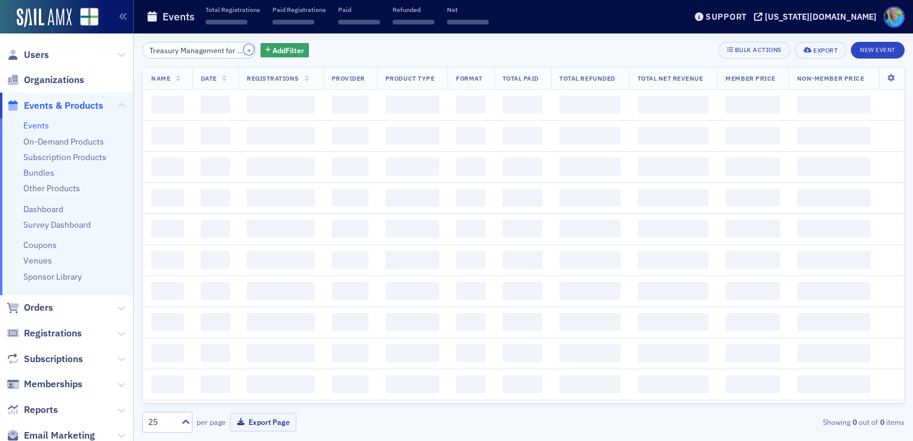
click at [244, 55] on button "×" at bounding box center [249, 49] width 11 height 11
click at [227, 50] on input "search" at bounding box center [199, 50] width 114 height 17
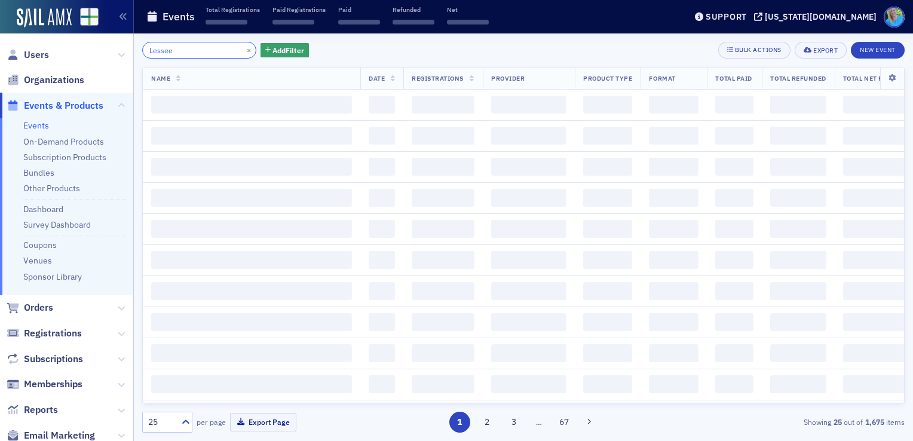
type input "Lessee"
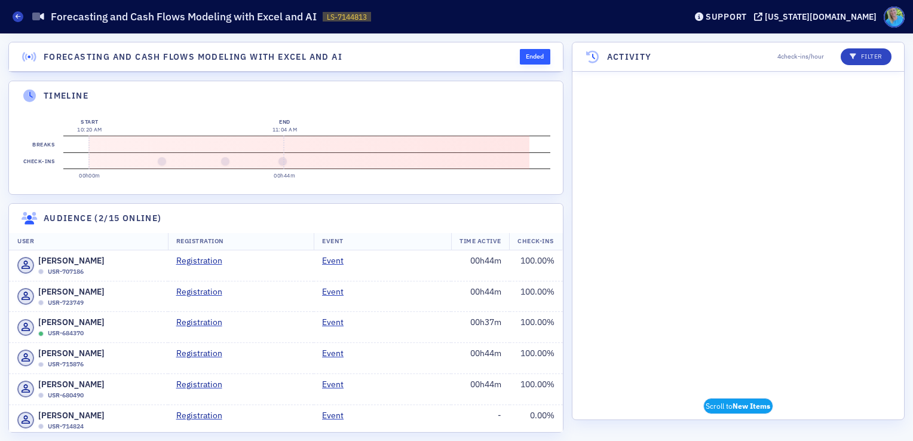
scroll to position [1284, 0]
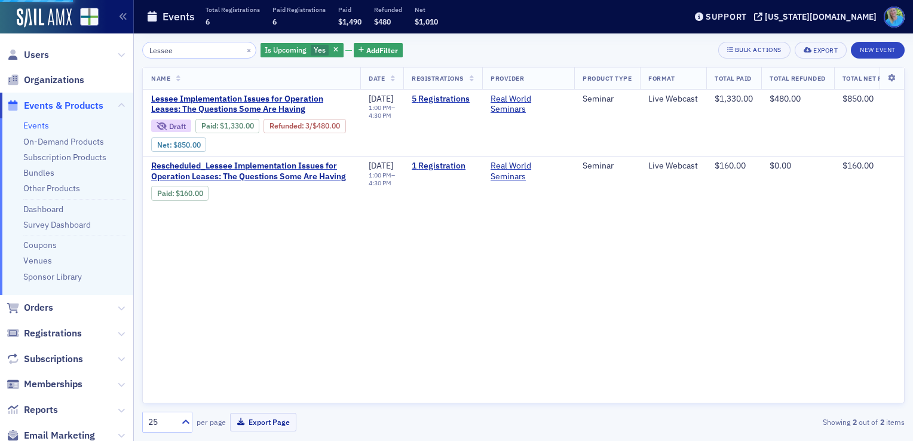
click at [41, 308] on span "Orders" at bounding box center [38, 307] width 29 height 13
